Goal: Transaction & Acquisition: Purchase product/service

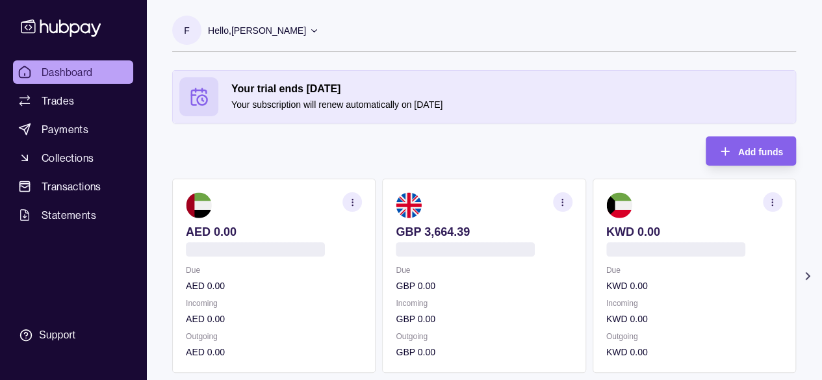
scroll to position [65, 0]
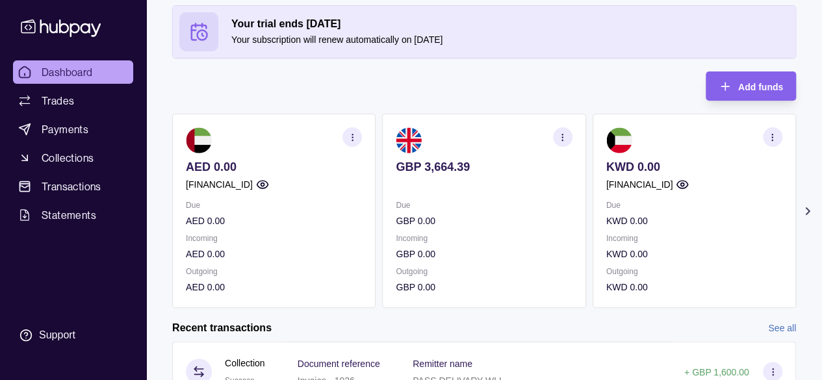
click at [501, 161] on p "GBP 3,664.39" at bounding box center [484, 167] width 176 height 14
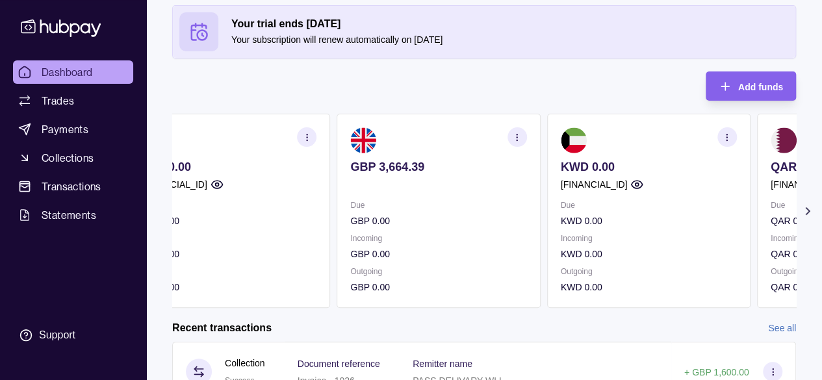
click at [412, 163] on p "GBP 3,664.39" at bounding box center [438, 167] width 176 height 14
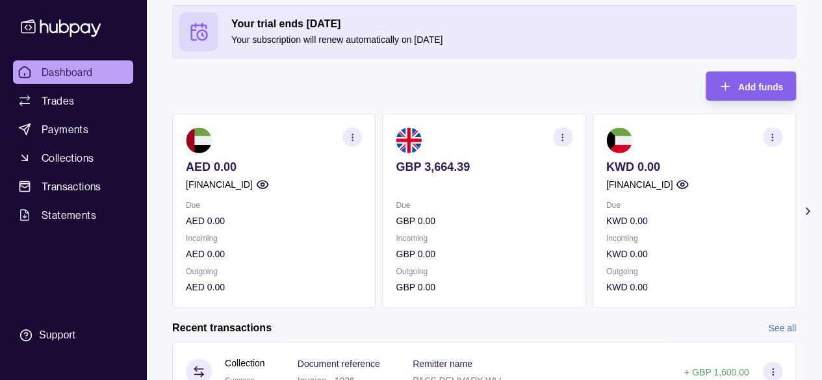
click at [405, 169] on p "GBP 3,664.39" at bounding box center [484, 167] width 176 height 14
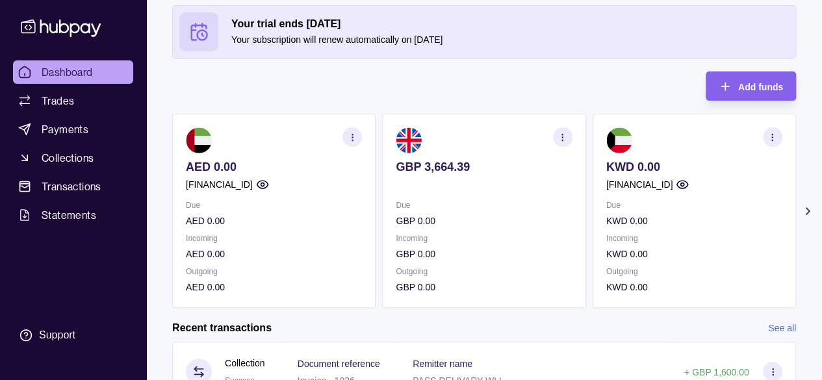
click at [405, 169] on p "GBP 3,664.39" at bounding box center [484, 167] width 176 height 14
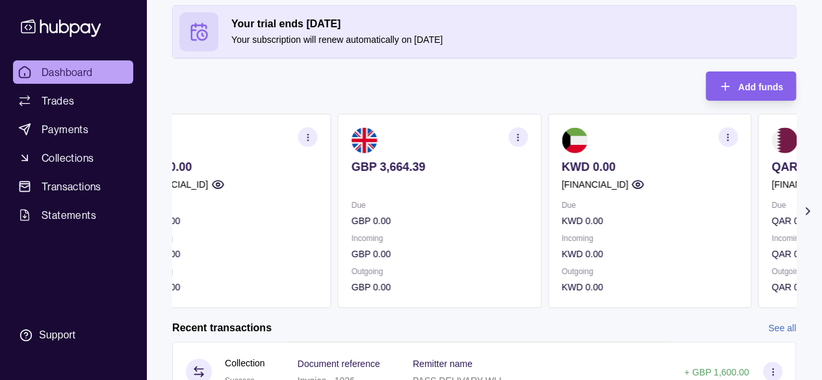
click at [410, 166] on p "GBP 3,664.39" at bounding box center [440, 167] width 176 height 14
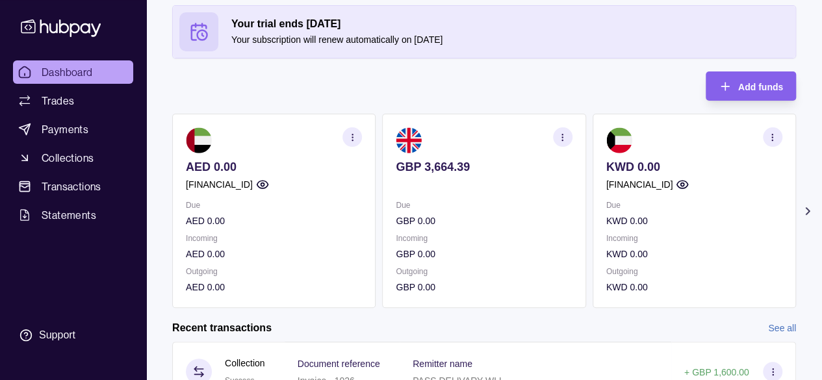
click at [410, 169] on p "GBP 3,664.39" at bounding box center [484, 167] width 176 height 14
click at [560, 145] on section "button" at bounding box center [563, 137] width 20 height 20
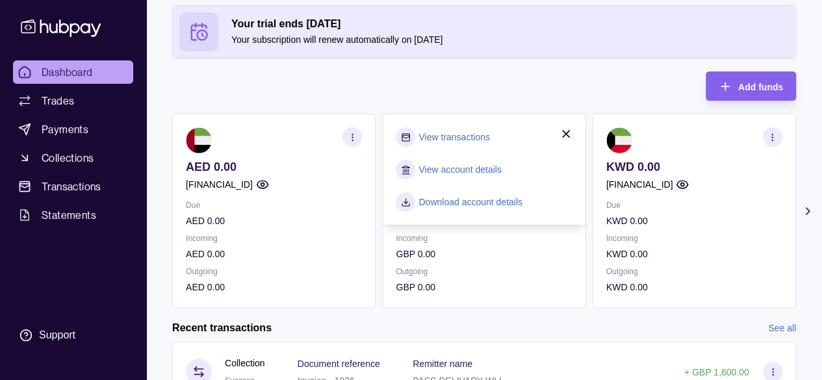
click at [570, 125] on div "View transactions View account details Download account details" at bounding box center [484, 169] width 202 height 111
click at [570, 128] on icon "button" at bounding box center [566, 133] width 13 height 13
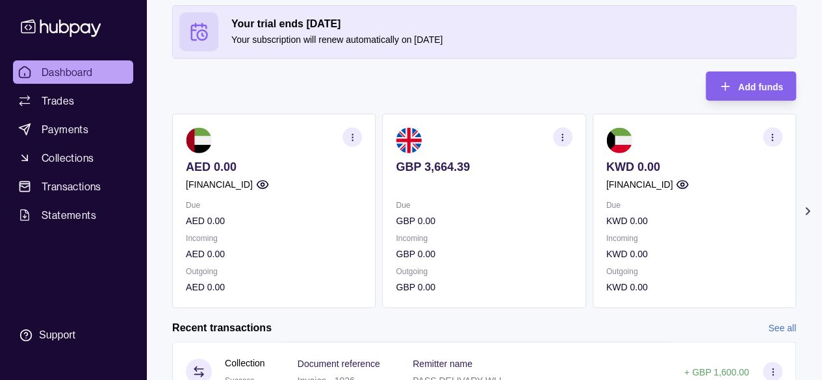
drag, startPoint x: 451, startPoint y: 300, endPoint x: 662, endPoint y: 264, distance: 214.3
drag, startPoint x: 616, startPoint y: 262, endPoint x: 170, endPoint y: 279, distance: 447.0
click at [53, 122] on span "Payments" at bounding box center [65, 130] width 47 height 16
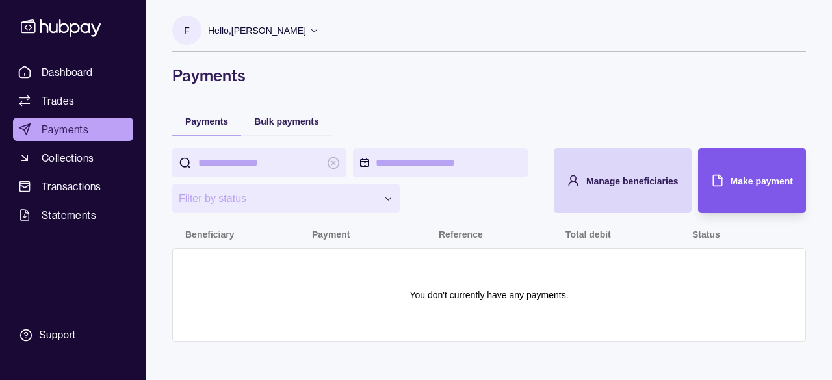
click at [768, 172] on div "Make payment" at bounding box center [742, 180] width 101 height 65
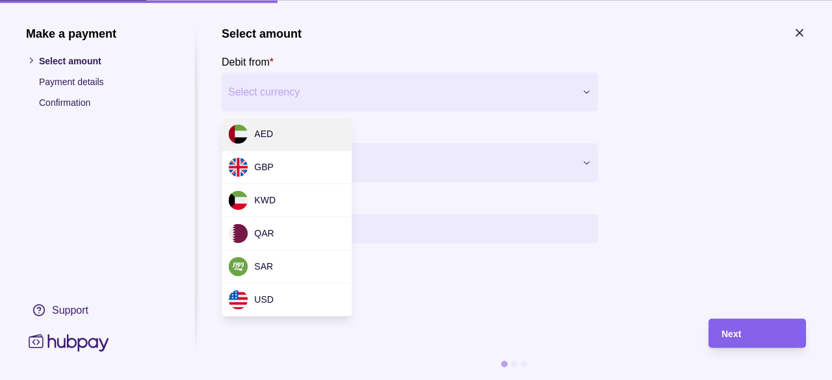
click at [323, 380] on div "Make a payment Select amount Payment details Confirmation Support Select amount…" at bounding box center [416, 380] width 832 height 0
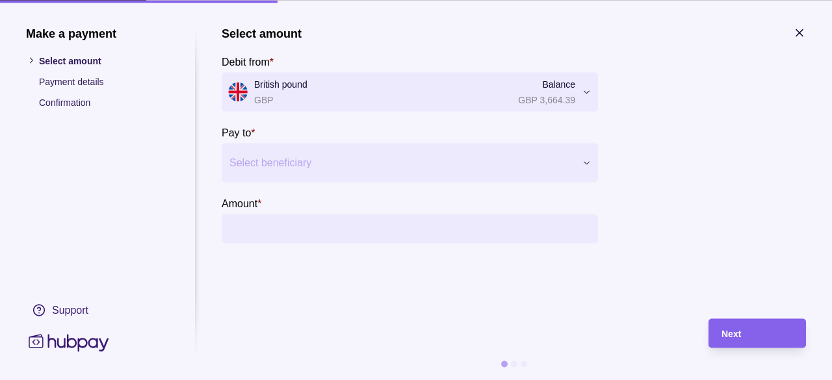
click at [317, 145] on div "Select beneficiary" at bounding box center [410, 162] width 376 height 39
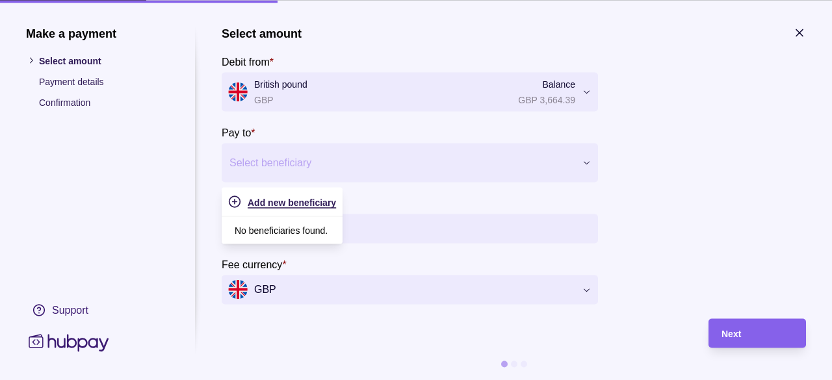
click at [309, 198] on span "Add new beneficiary" at bounding box center [292, 202] width 88 height 10
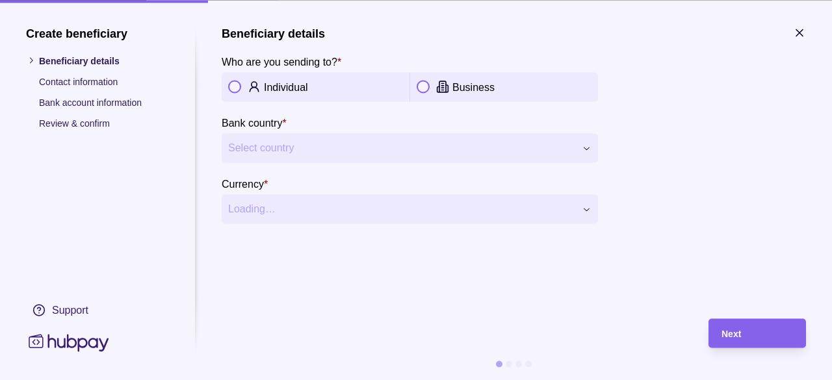
click at [304, 133] on section "**********" at bounding box center [410, 138] width 376 height 48
click at [306, 150] on span "Select country" at bounding box center [401, 148] width 347 height 16
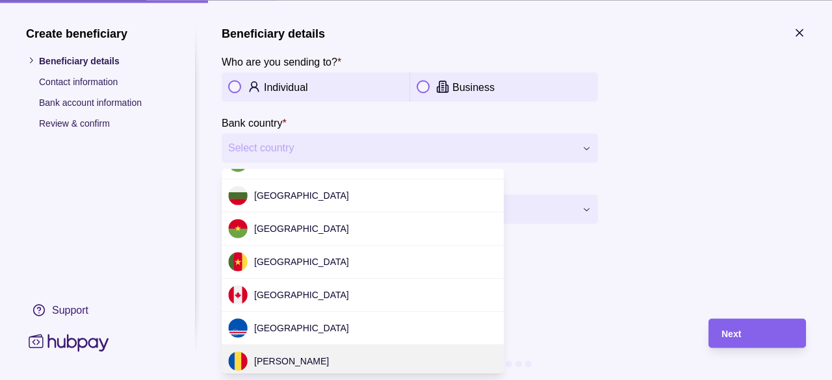
scroll to position [573, 0]
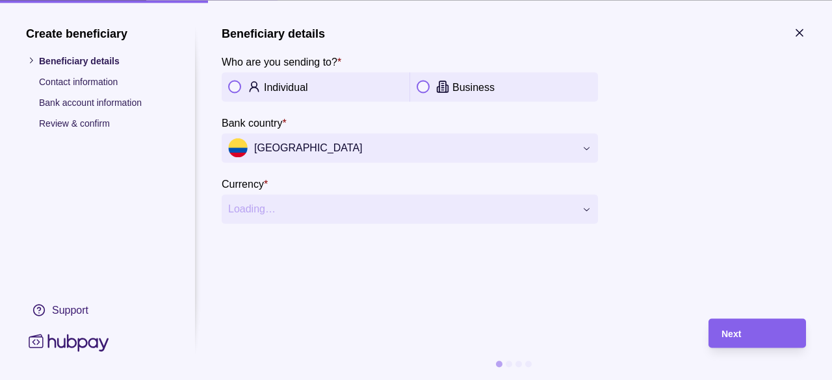
click at [29, 38] on h1 "Create beneficiary" at bounding box center [97, 33] width 143 height 14
